Goal: Task Accomplishment & Management: Complete application form

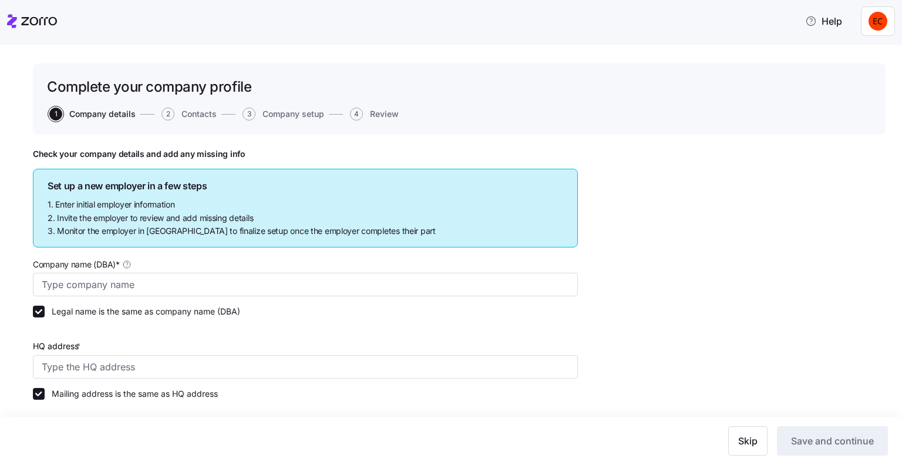
type input "Allegeant LLC"
type input "[STREET_ADDRESS]"
type input "640955384"
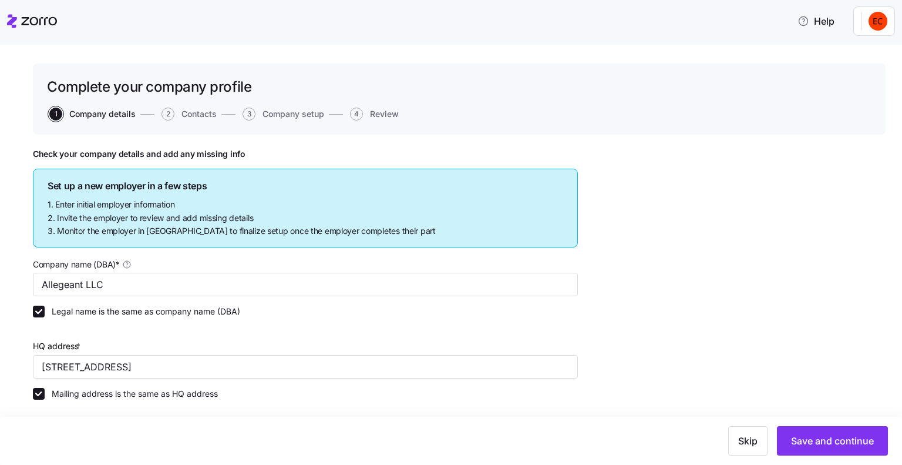
type input "Limited liability partnership"
type input "52512 - Health and Welfare Funds"
click at [12, 18] on icon at bounding box center [12, 21] width 10 height 14
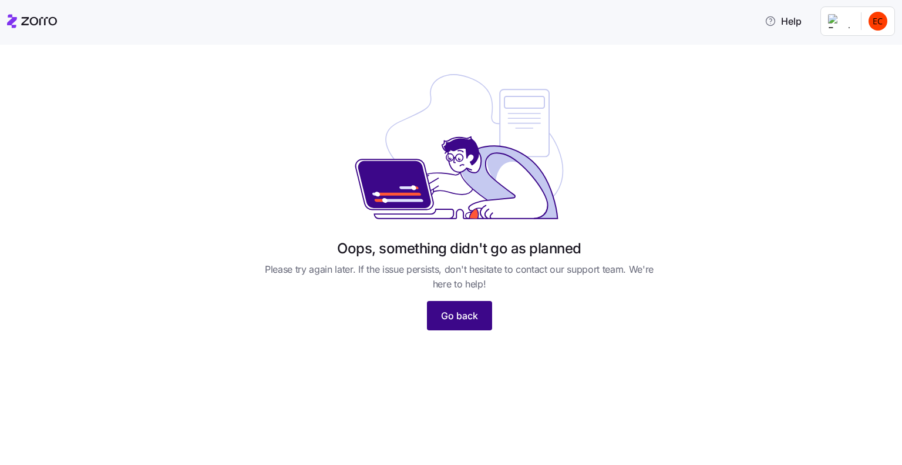
click at [465, 319] on span "Go back" at bounding box center [459, 315] width 37 height 14
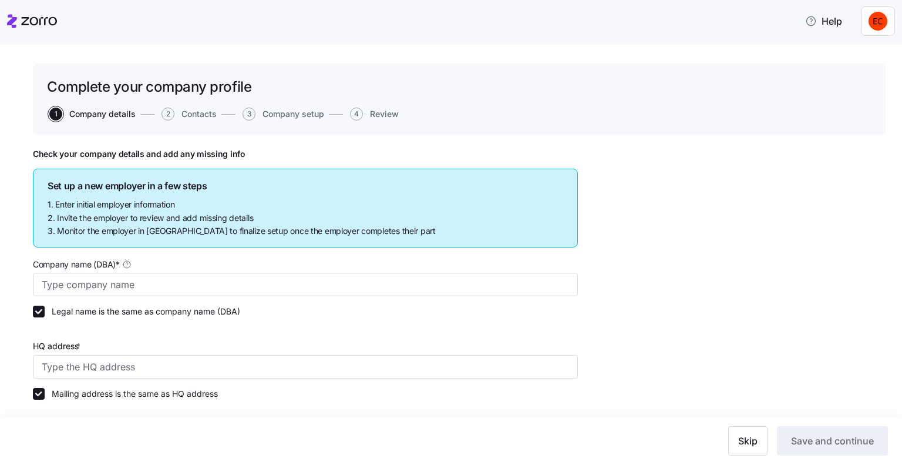
type input "Allegeant LLC"
type input "[STREET_ADDRESS]"
type input "640955384"
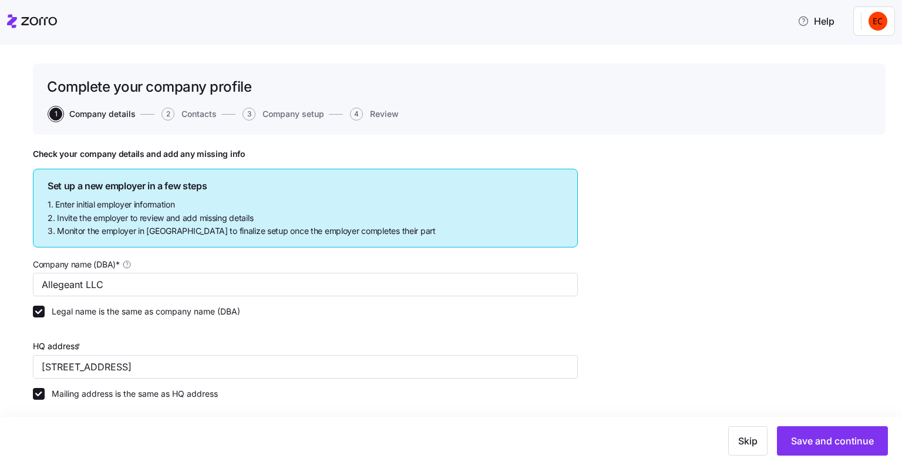
type input "Limited liability partnership"
type input "52512 - Health and Welfare Funds"
click at [14, 19] on icon at bounding box center [12, 21] width 10 height 14
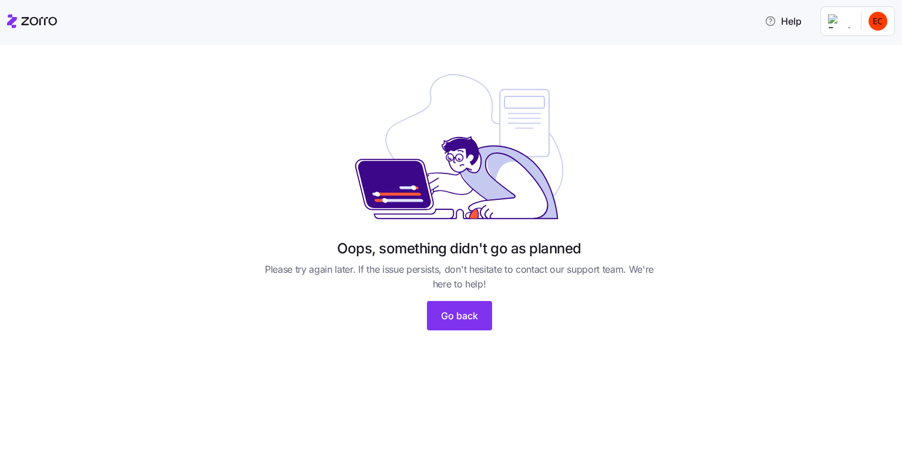
click at [840, 22] on html "Help Oops, something didn't go as planned Please try again later. If the issue …" at bounding box center [451, 228] width 902 height 457
click at [740, 36] on html "Help Oops, something didn't go as planned Please try again later. If the issue …" at bounding box center [451, 228] width 902 height 457
